Goal: Find specific page/section: Find specific page/section

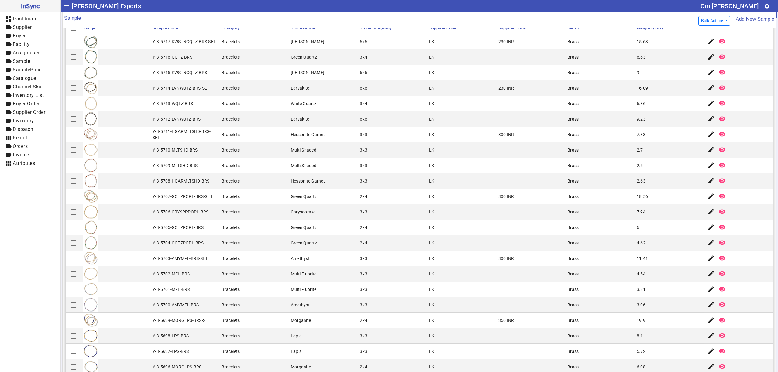
scroll to position [65, 0]
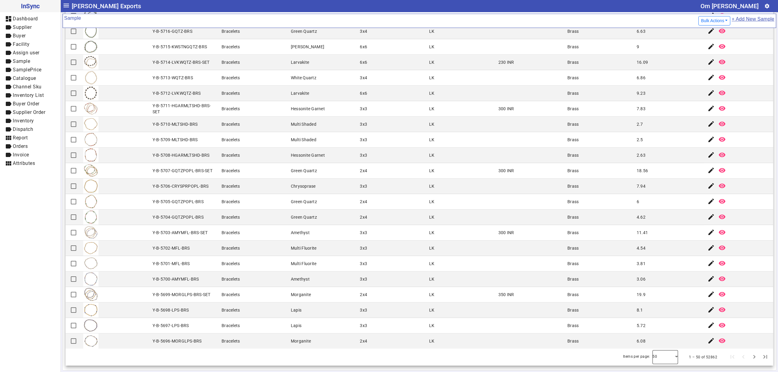
click at [652, 361] on div at bounding box center [665, 357] width 26 height 15
click at [653, 343] on span "100" at bounding box center [650, 340] width 9 height 7
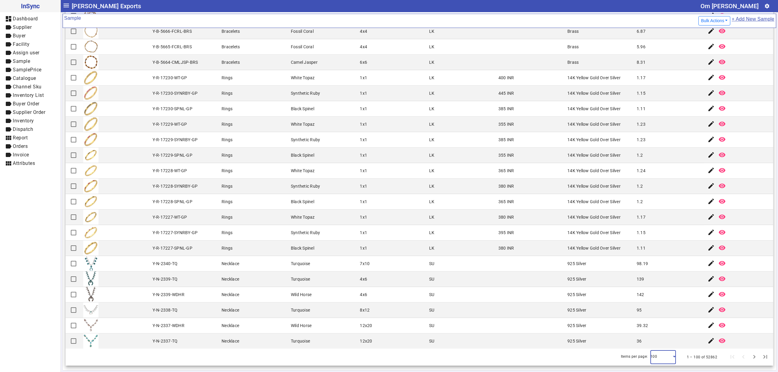
scroll to position [1221, 0]
click at [747, 357] on span "Next page" at bounding box center [754, 357] width 15 height 15
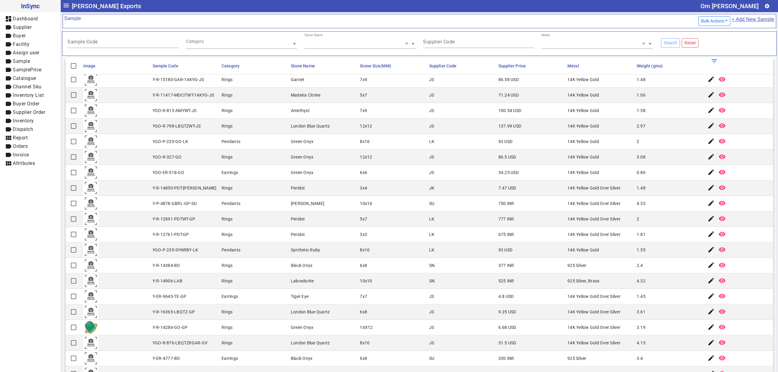
scroll to position [65, 0]
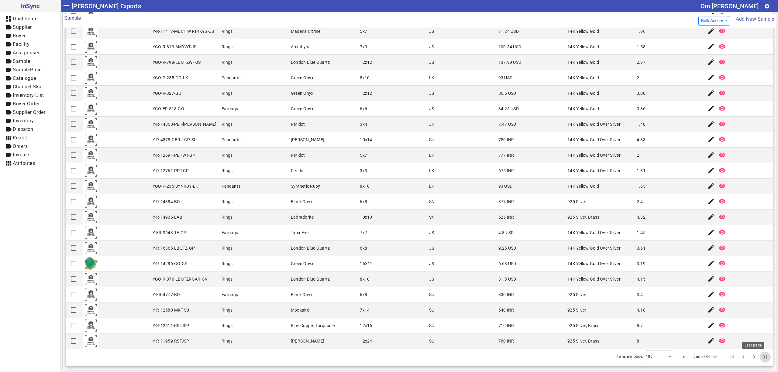
click at [758, 355] on span "Last page" at bounding box center [765, 357] width 15 height 15
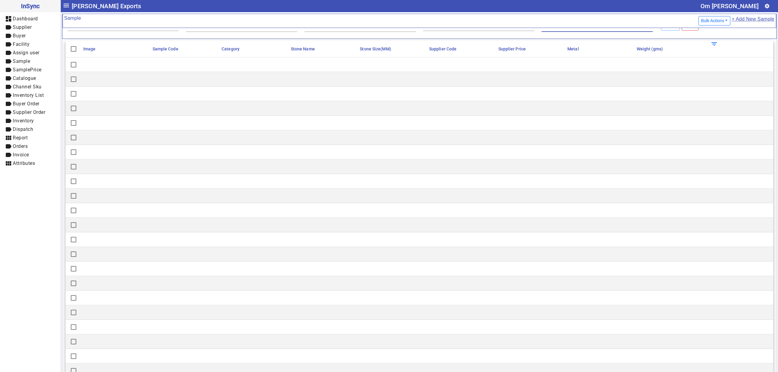
scroll to position [0, 0]
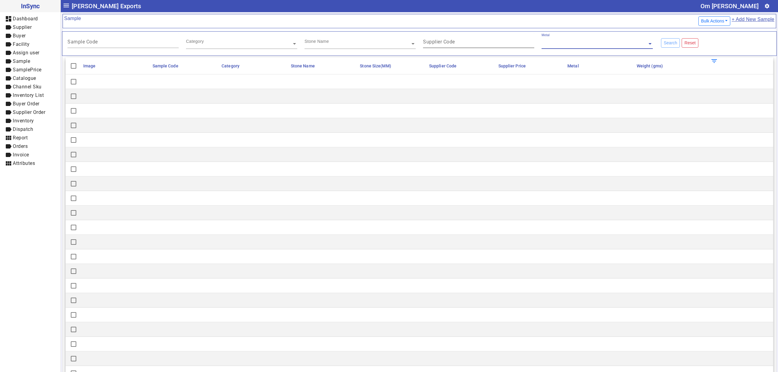
click at [450, 43] on mat-label "Supplier Code" at bounding box center [439, 42] width 32 height 6
click at [450, 43] on input "Supplier Code" at bounding box center [478, 42] width 111 height 5
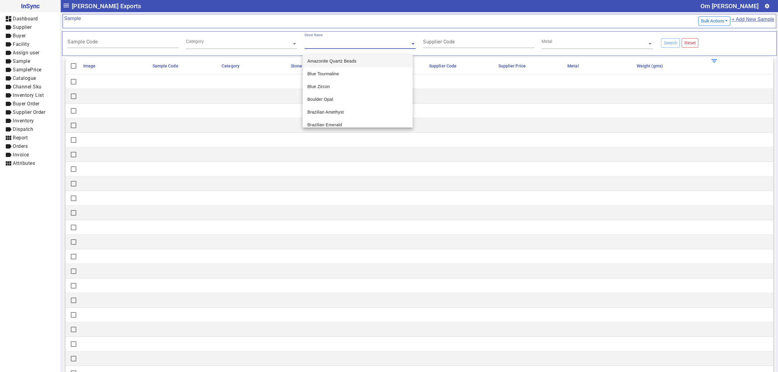
click at [377, 38] on div "Stone Name" at bounding box center [357, 36] width 106 height 7
click at [247, 43] on input "text" at bounding box center [241, 44] width 111 height 6
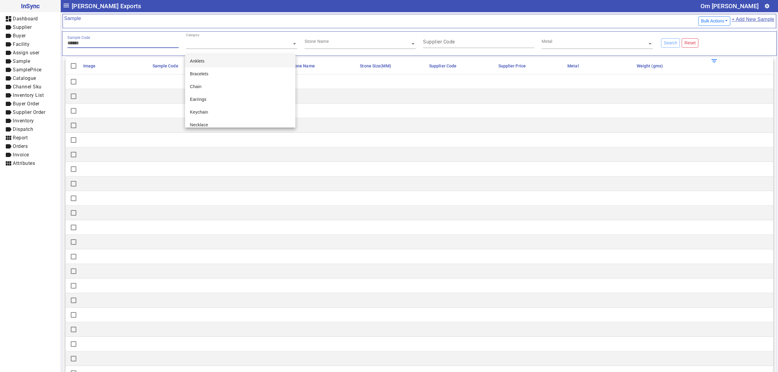
click at [123, 41] on input "Sample Code" at bounding box center [122, 42] width 111 height 5
click at [138, 93] on mat-cell at bounding box center [115, 96] width 69 height 15
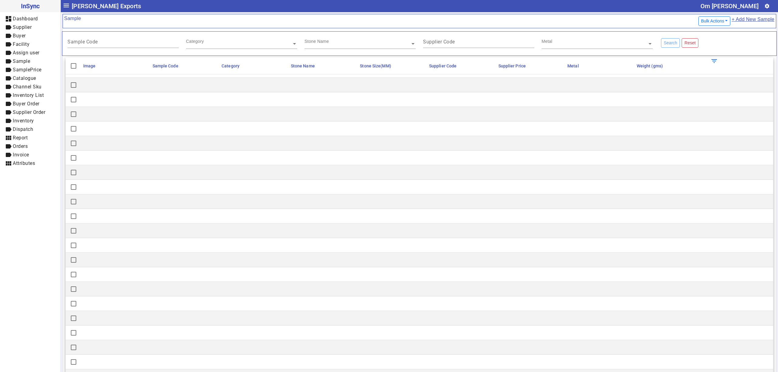
scroll to position [566, 0]
click at [326, 45] on input "text" at bounding box center [359, 44] width 111 height 6
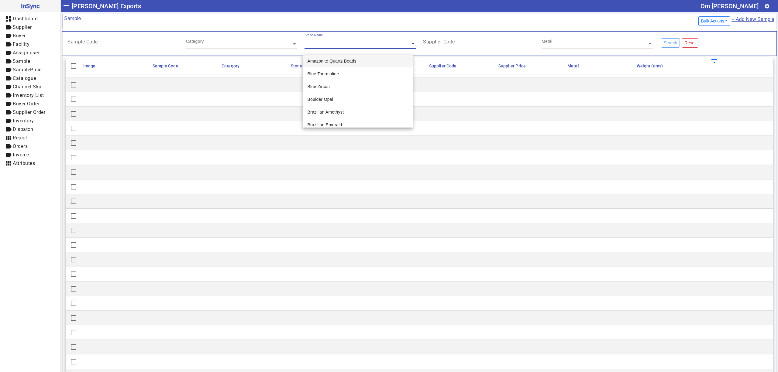
click at [501, 42] on input "Supplier Code" at bounding box center [478, 42] width 111 height 5
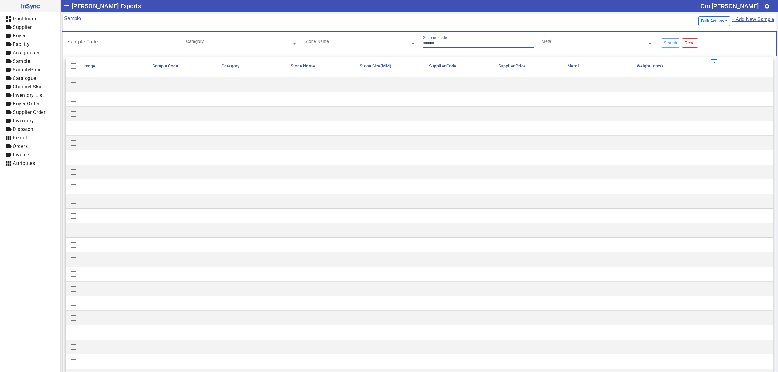
click at [550, 40] on div "Metal" at bounding box center [595, 36] width 106 height 7
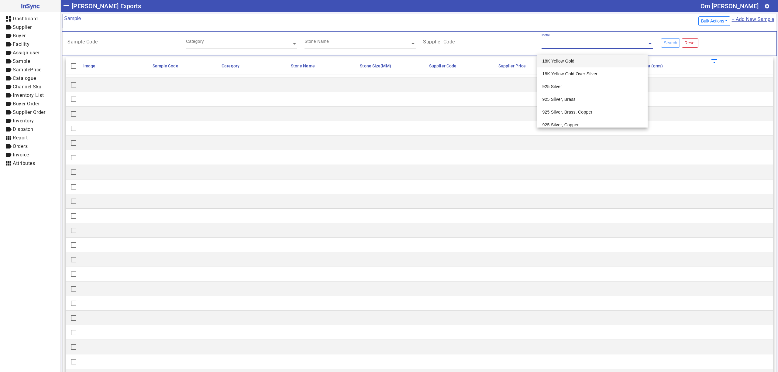
click at [458, 38] on div "Supplier Code" at bounding box center [478, 40] width 111 height 15
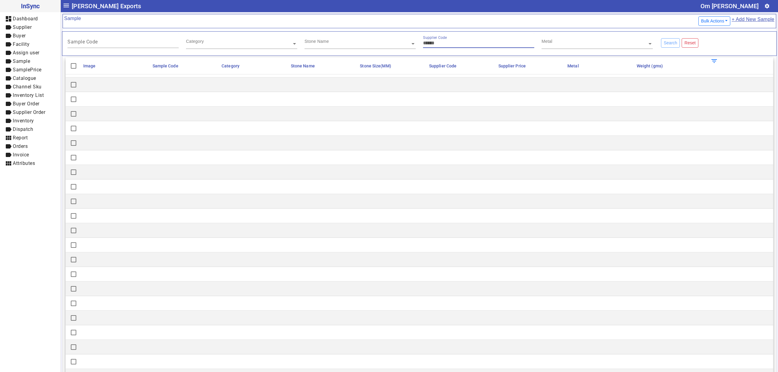
click at [351, 46] on input "text" at bounding box center [359, 44] width 111 height 6
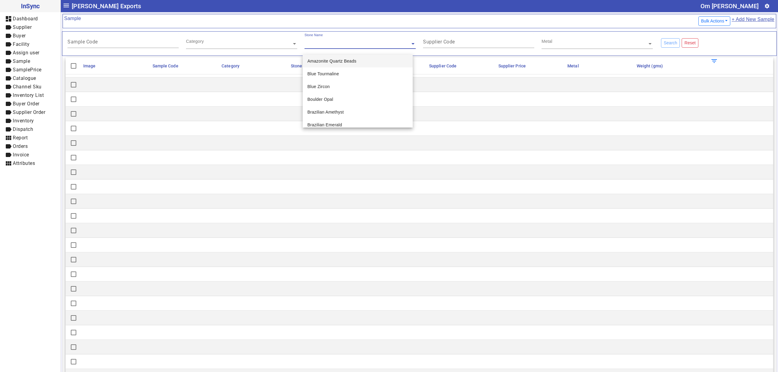
click at [219, 46] on input "text" at bounding box center [241, 44] width 111 height 6
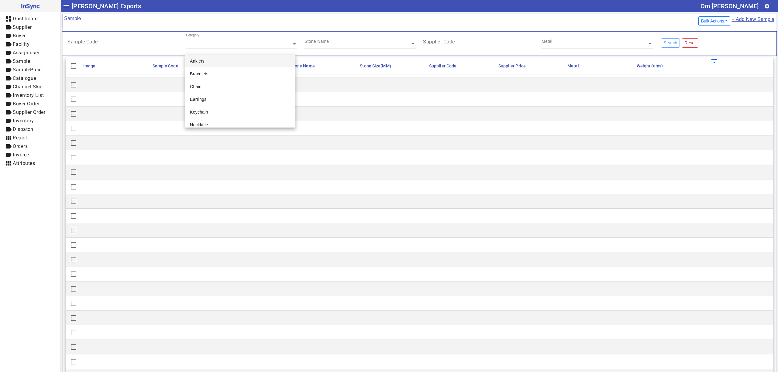
click at [128, 40] on div "Sample Code" at bounding box center [122, 40] width 111 height 15
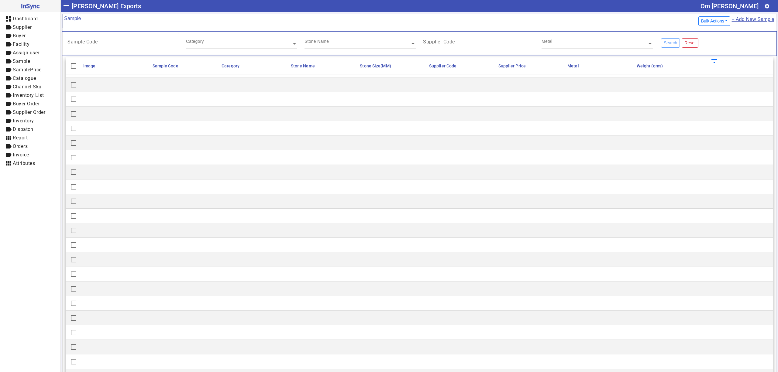
click at [346, 174] on mat-cell at bounding box center [323, 172] width 69 height 15
click at [657, 294] on mat-cell at bounding box center [669, 289] width 69 height 15
click at [264, 190] on mat-cell at bounding box center [254, 187] width 69 height 15
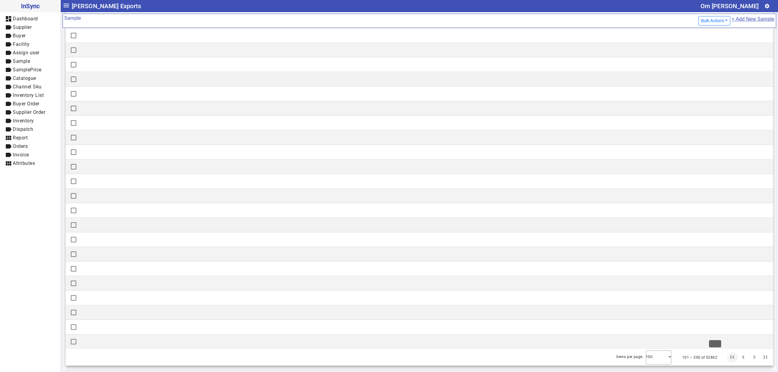
click at [725, 356] on span "First page" at bounding box center [732, 357] width 15 height 15
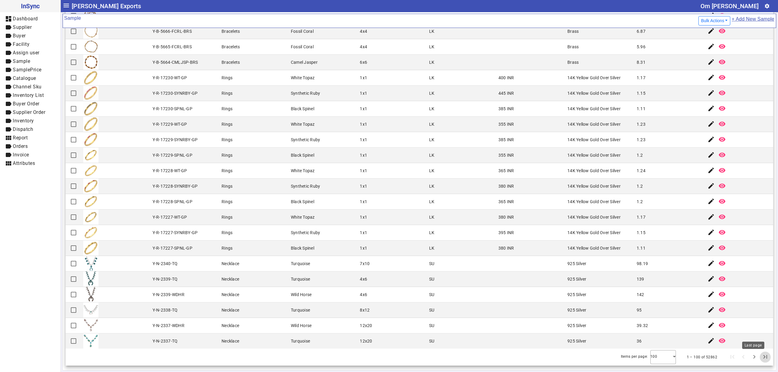
click at [758, 359] on span "Last page" at bounding box center [765, 357] width 15 height 15
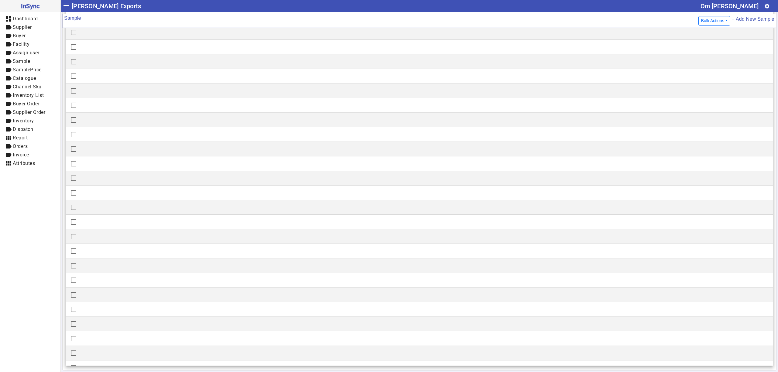
scroll to position [0, 0]
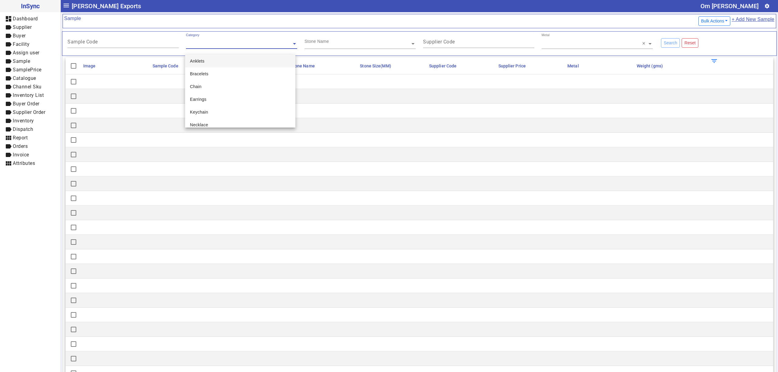
click at [241, 38] on div "Category" at bounding box center [239, 36] width 106 height 7
click at [95, 45] on mat-label "Sample Code" at bounding box center [82, 42] width 30 height 6
click at [95, 45] on input "Sample Code" at bounding box center [122, 42] width 111 height 5
click at [459, 40] on div "Supplier Code" at bounding box center [478, 40] width 111 height 15
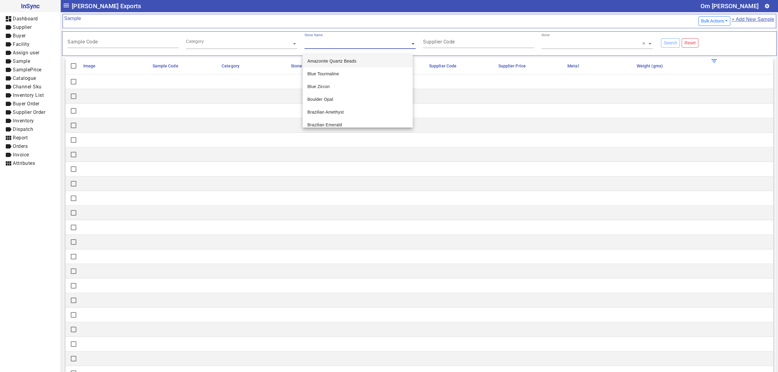
click at [359, 48] on div "Stone Name" at bounding box center [359, 41] width 111 height 16
click at [248, 40] on div "Category" at bounding box center [239, 36] width 106 height 7
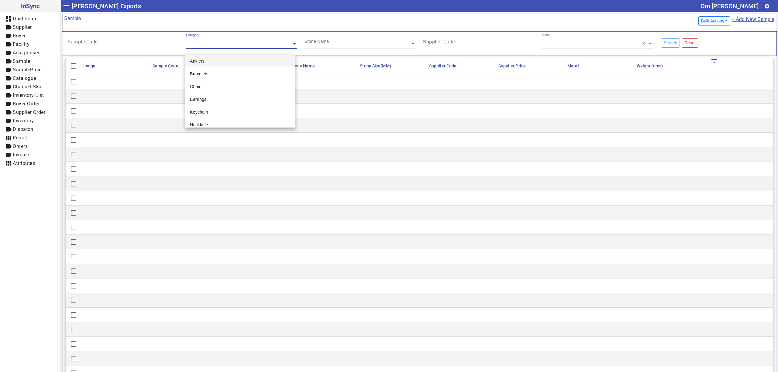
click at [134, 40] on div "Sample Code" at bounding box center [122, 40] width 111 height 15
click at [385, 138] on mat-cell at bounding box center [392, 140] width 69 height 15
click at [334, 113] on mat-cell at bounding box center [323, 111] width 69 height 15
